Goal: Book appointment/travel/reservation

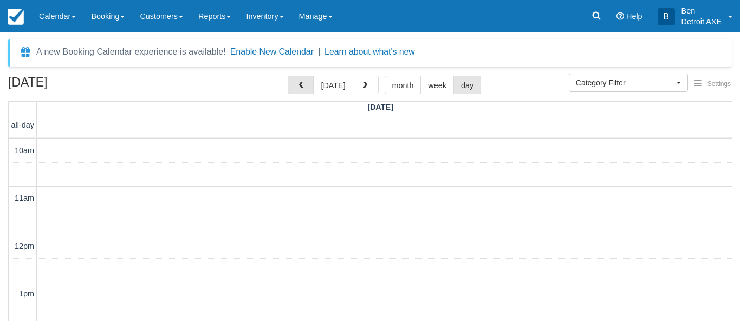
click at [298, 82] on button "button" at bounding box center [301, 85] width 26 height 18
click at [310, 81] on button "button" at bounding box center [301, 85] width 26 height 18
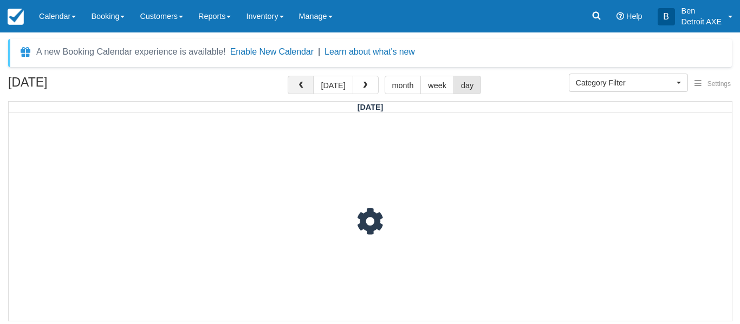
click at [310, 81] on button "button" at bounding box center [301, 85] width 26 height 18
click at [331, 81] on button "[DATE]" at bounding box center [333, 85] width 40 height 18
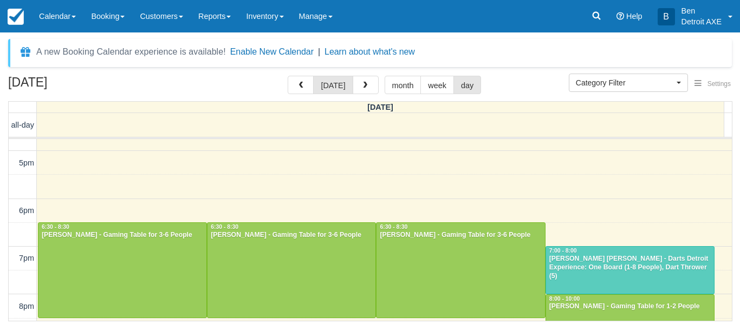
scroll to position [323, 0]
click at [355, 90] on button "button" at bounding box center [366, 85] width 26 height 18
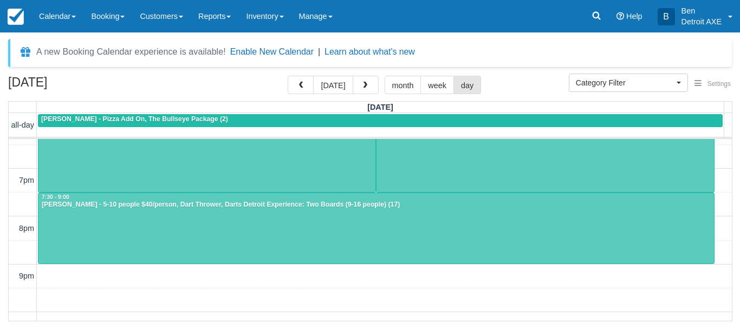
scroll to position [464, 0]
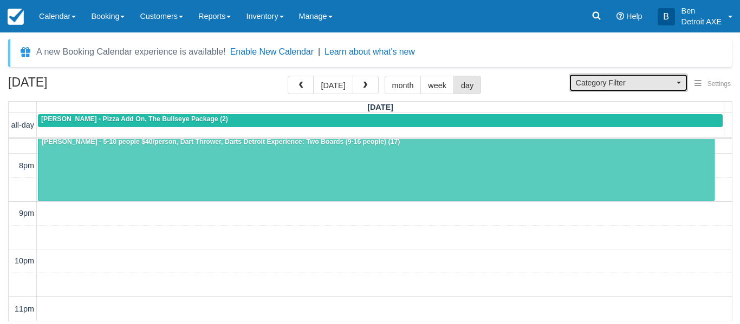
click at [593, 78] on span "Category Filter" at bounding box center [625, 82] width 98 height 11
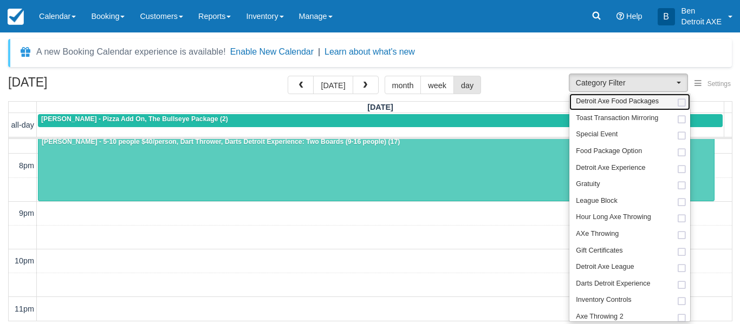
click at [596, 102] on span "Detroit Axe Food Packages" at bounding box center [617, 102] width 83 height 10
select select "9"
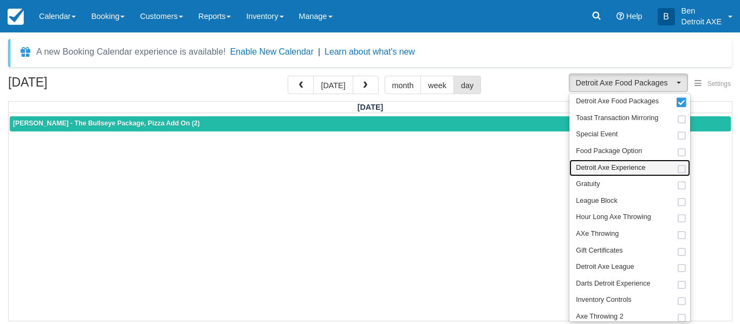
click at [601, 166] on span "Detroit Axe Experience" at bounding box center [610, 169] width 69 height 10
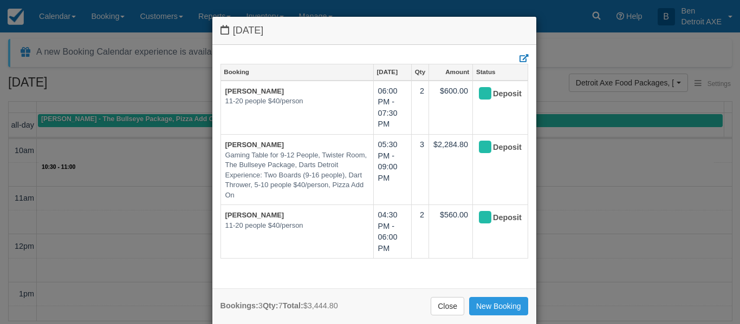
scroll to position [12, 0]
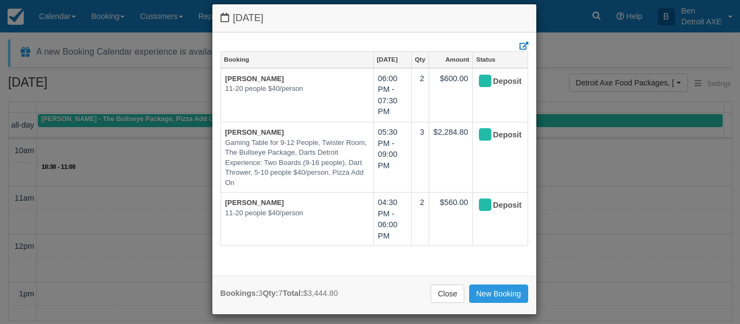
click at [562, 101] on div "[DATE] Booking [DATE] Qty Amount Status [PERSON_NAME] 11-20 people $40/person 0…" at bounding box center [370, 162] width 740 height 324
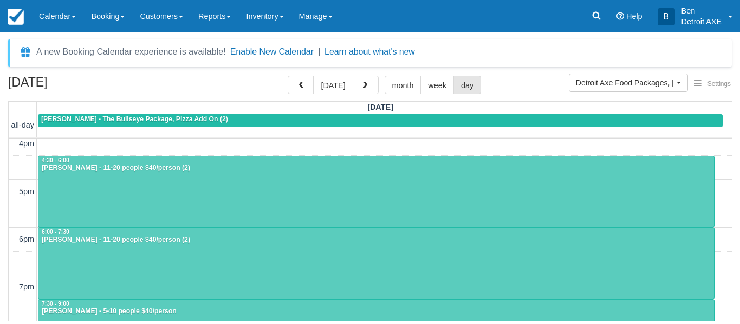
scroll to position [294, 0]
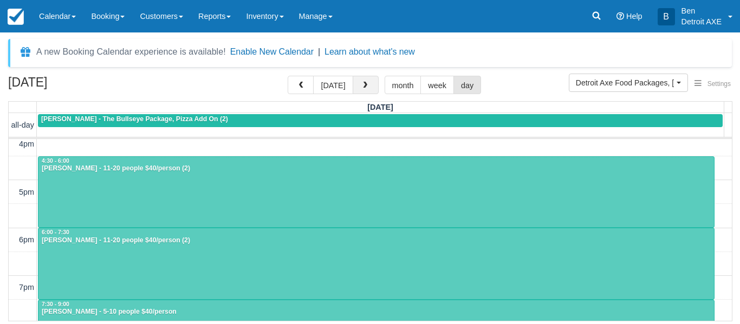
click at [364, 89] on span "button" at bounding box center [365, 86] width 8 height 8
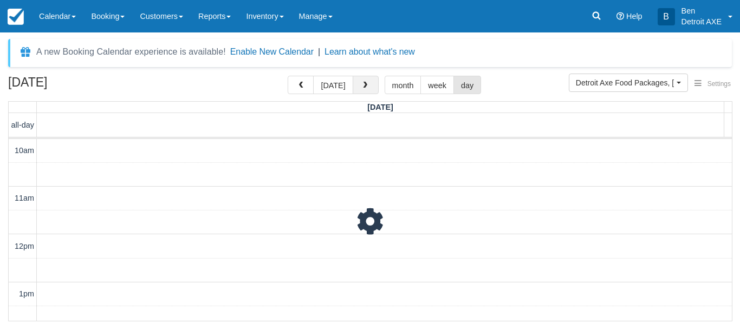
scroll to position [288, 0]
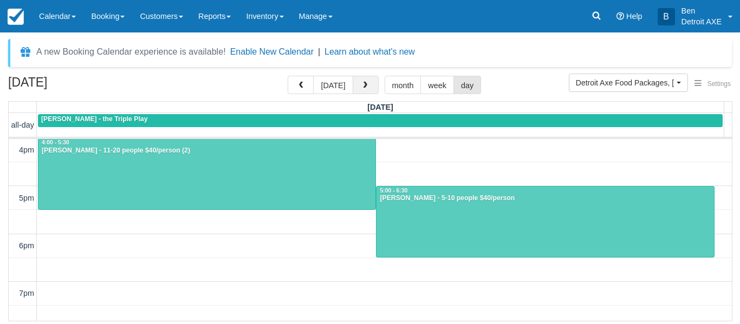
click at [364, 89] on span "button" at bounding box center [365, 86] width 8 height 8
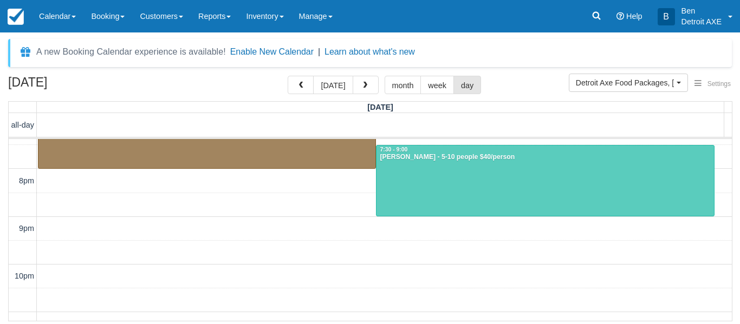
scroll to position [450, 0]
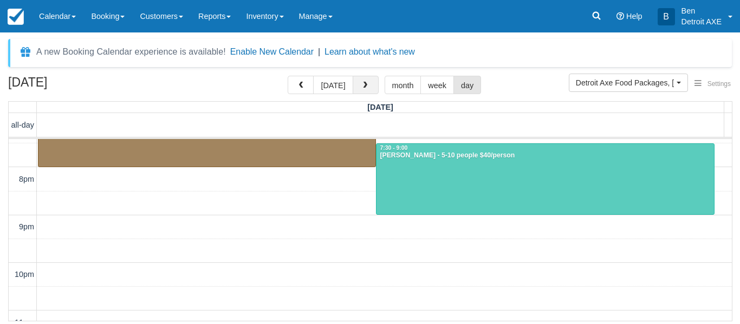
click at [366, 93] on button "button" at bounding box center [366, 85] width 26 height 18
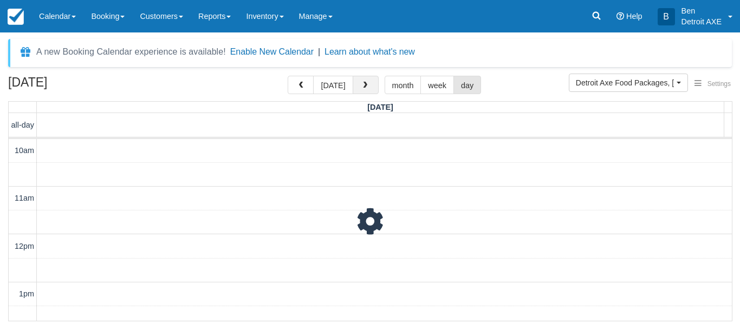
click at [366, 93] on button "button" at bounding box center [366, 85] width 26 height 18
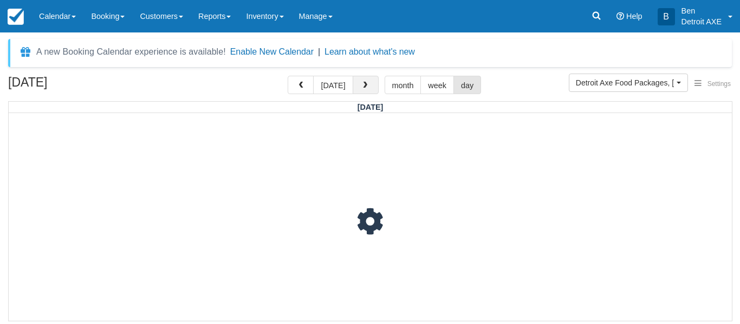
click at [366, 93] on button "button" at bounding box center [366, 85] width 26 height 18
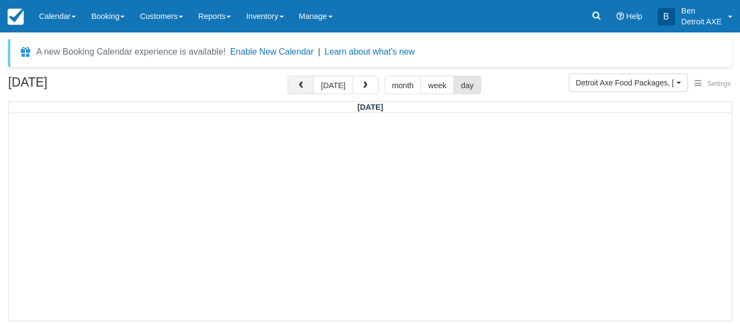
click at [305, 79] on button "button" at bounding box center [301, 85] width 26 height 18
click at [355, 90] on button "button" at bounding box center [366, 85] width 26 height 18
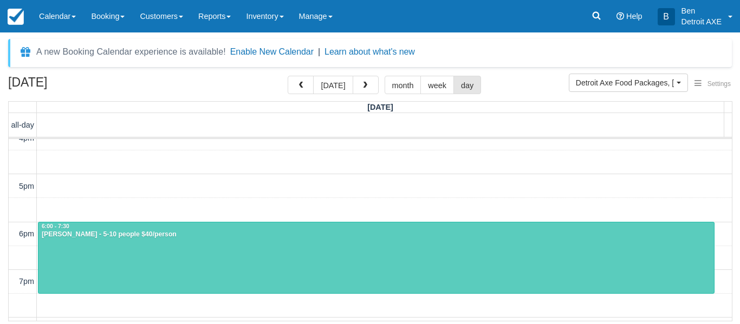
scroll to position [281, 0]
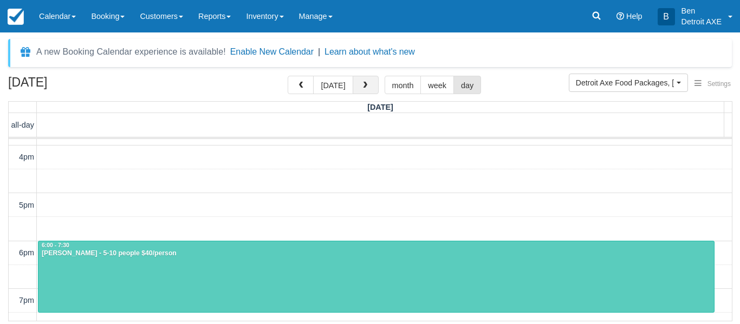
click at [361, 87] on span "button" at bounding box center [365, 86] width 8 height 8
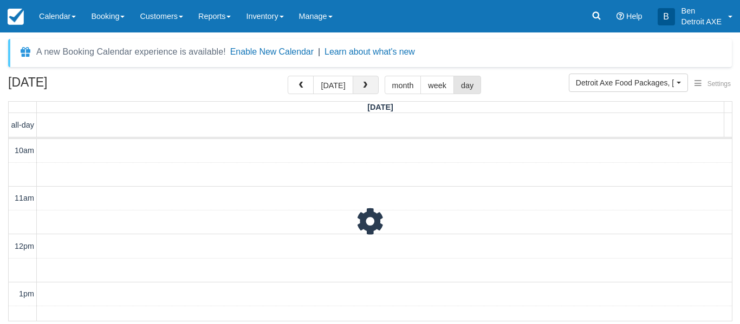
scroll to position [288, 0]
click at [303, 92] on button "button" at bounding box center [301, 85] width 26 height 18
